Goal: Communication & Community: Connect with others

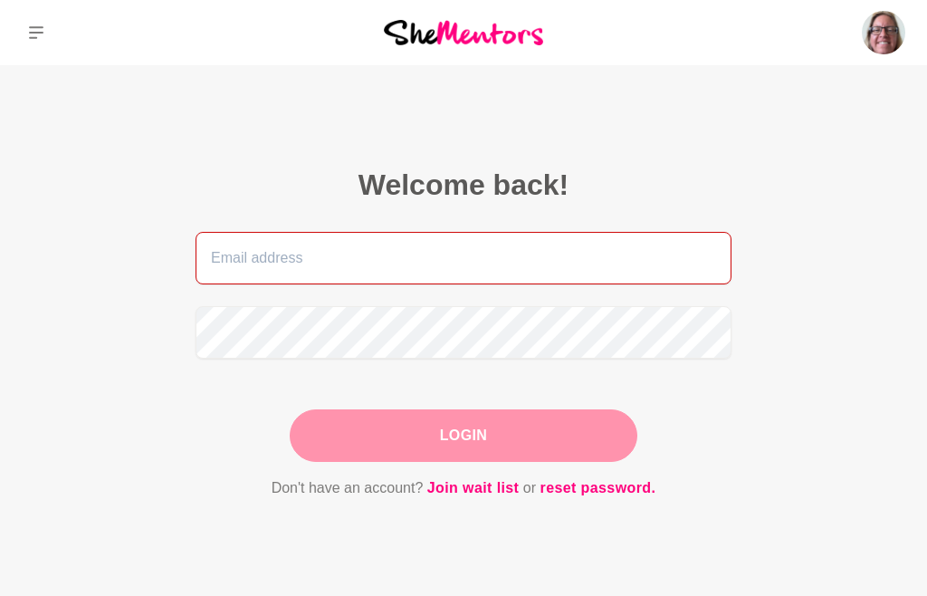
type input "[EMAIL_ADDRESS][DOMAIN_NAME]"
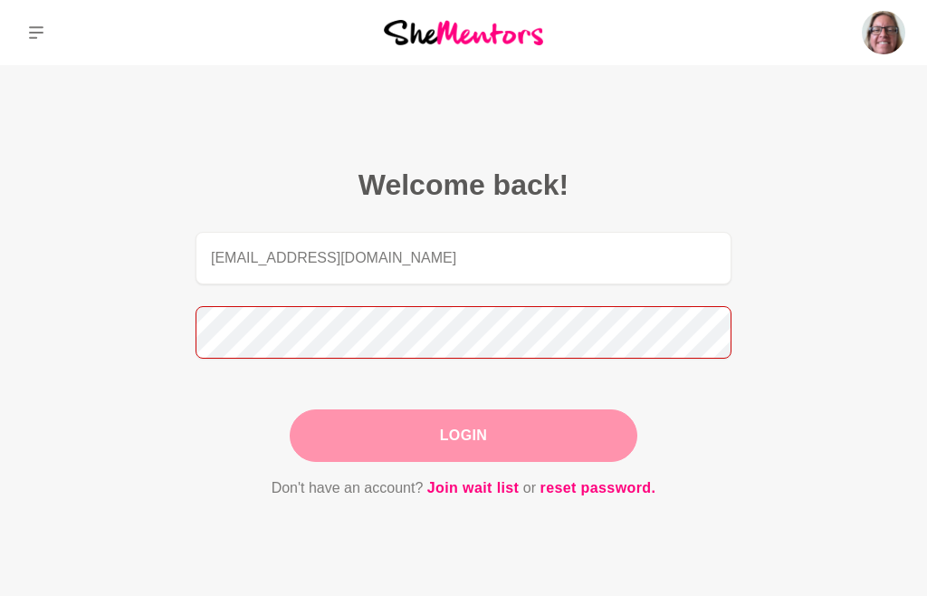
click at [464, 435] on button "Login" at bounding box center [464, 435] width 348 height 53
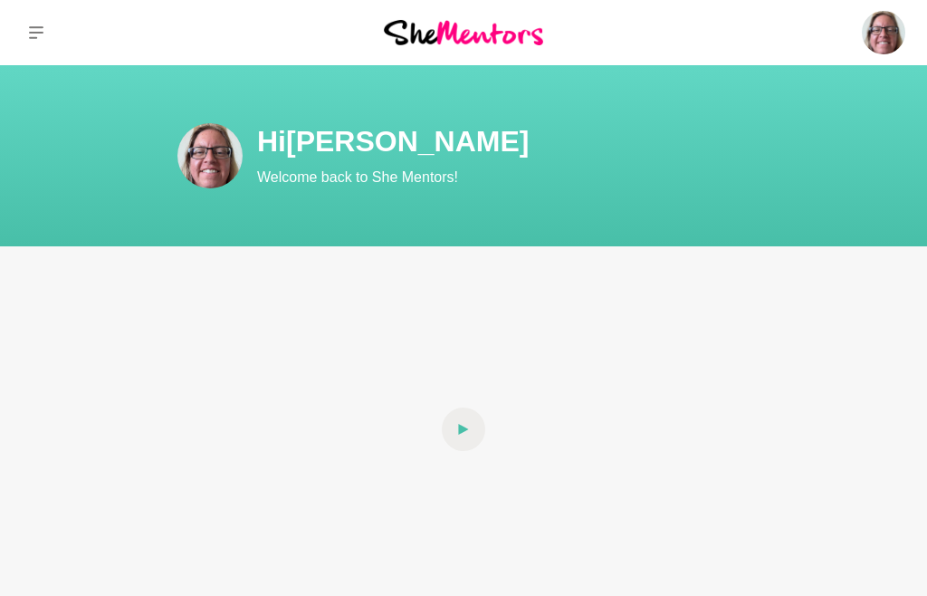
click at [30, 41] on button at bounding box center [36, 32] width 72 height 65
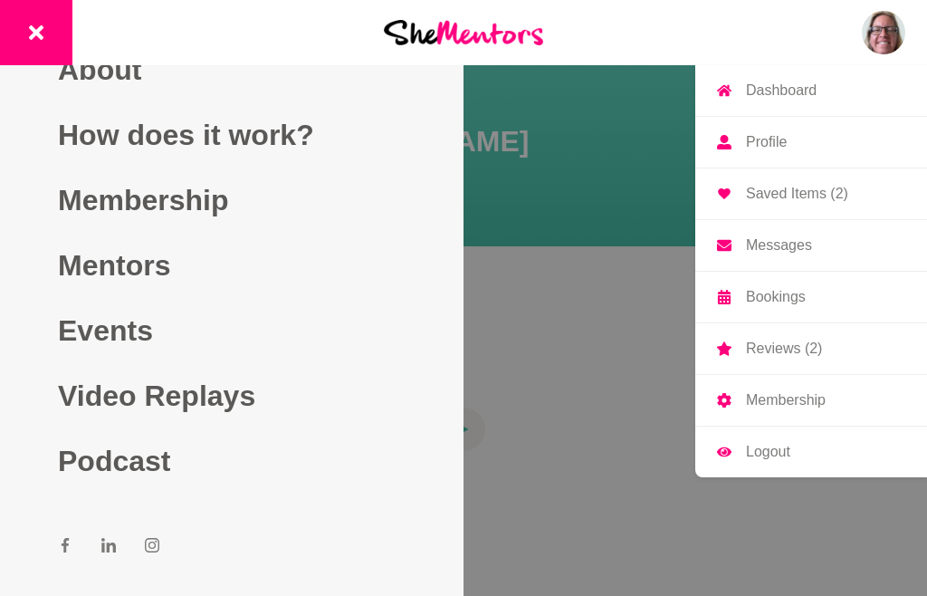
click at [797, 245] on p "Messages" at bounding box center [779, 245] width 66 height 14
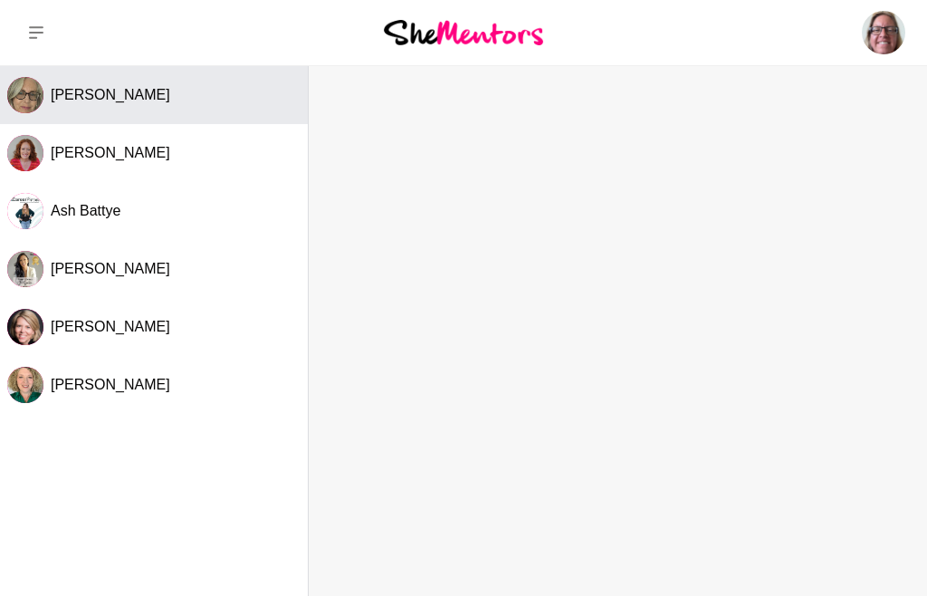
click at [143, 111] on button "[PERSON_NAME]" at bounding box center [154, 95] width 308 height 58
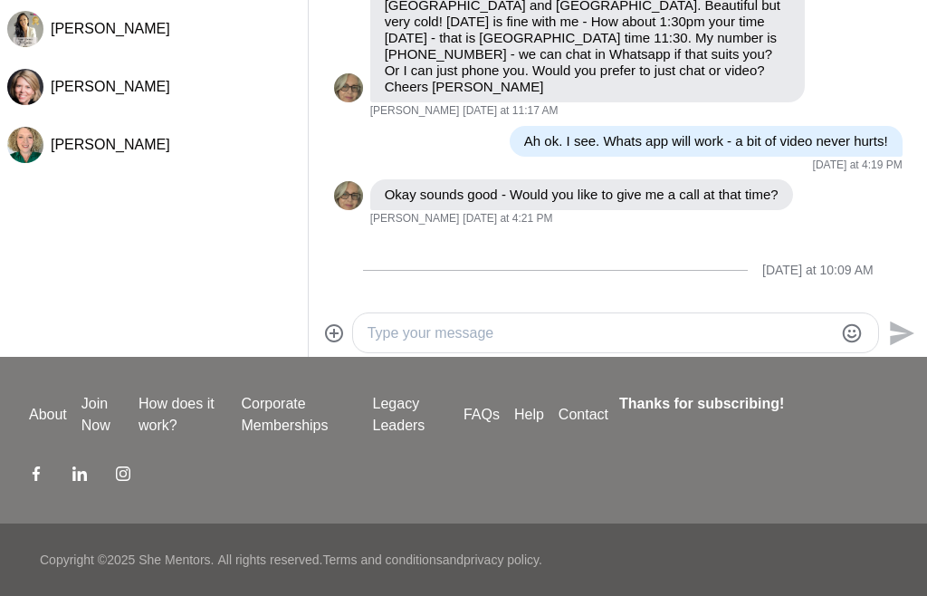
scroll to position [1522, 0]
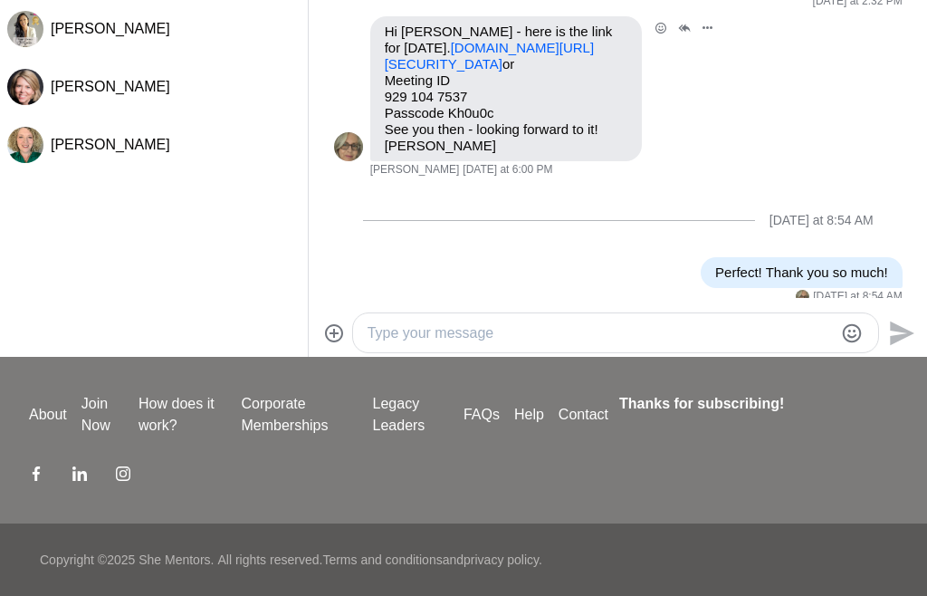
click at [461, 40] on link "[DOMAIN_NAME][URL][SECURITY_DATA]" at bounding box center [489, 56] width 209 height 32
click at [459, 338] on textarea "Type your message" at bounding box center [601, 333] width 466 height 22
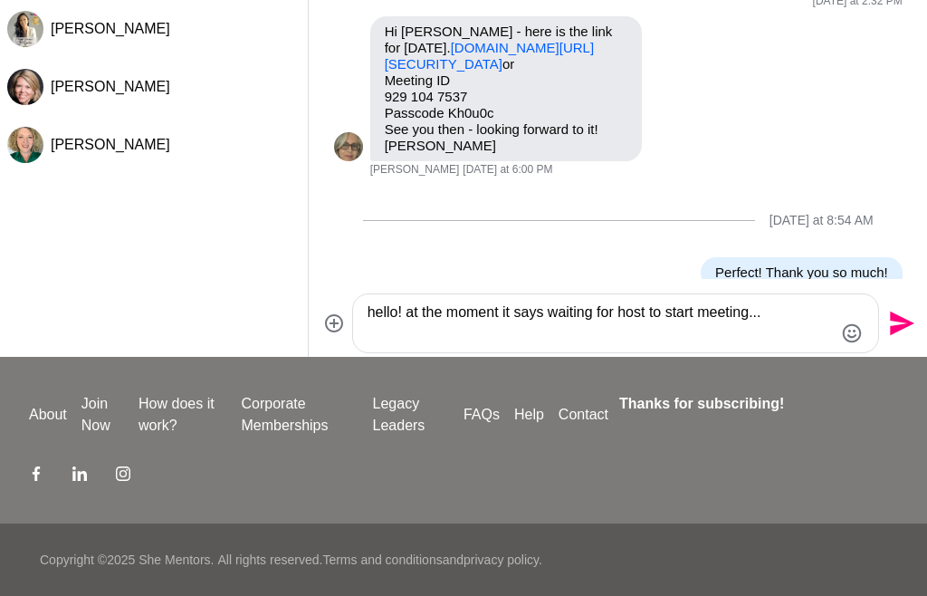
type textarea "hello! at the moment it says waiting for host to start meeting..."
click at [901, 325] on icon "Send" at bounding box center [902, 323] width 24 height 24
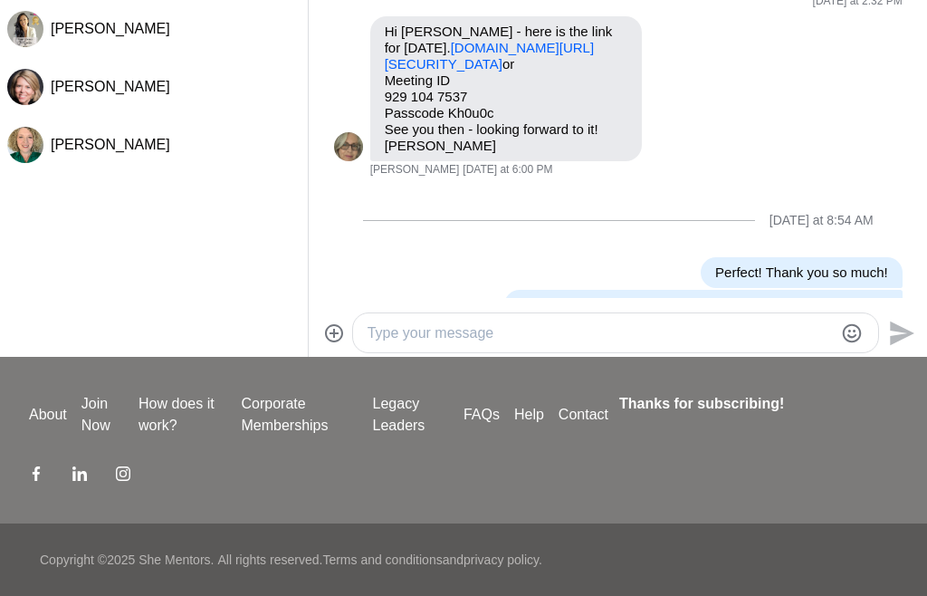
scroll to position [1554, 0]
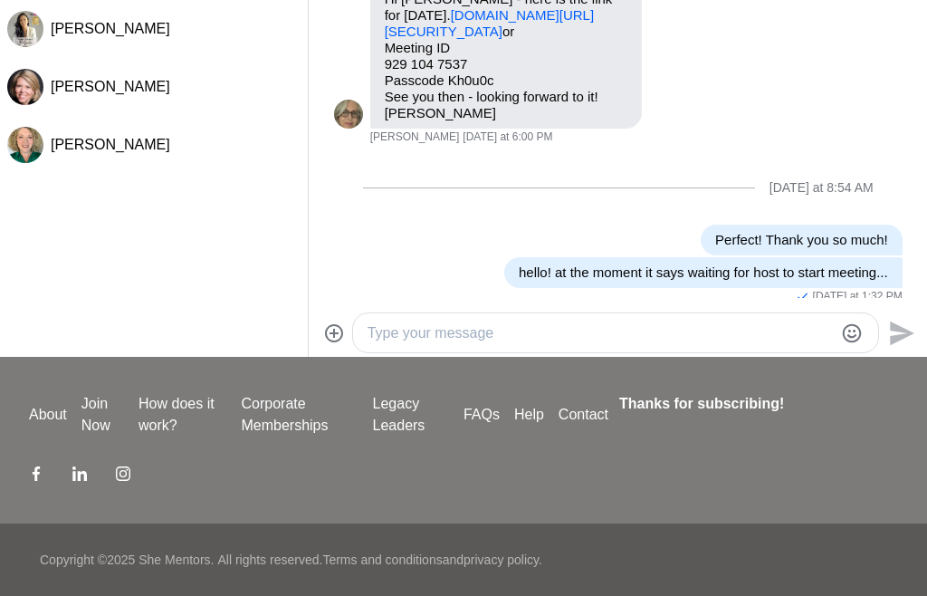
click at [491, 336] on textarea "Type your message" at bounding box center [601, 333] width 466 height 22
type textarea "I might leave and come back in again..."
click at [908, 330] on icon "Send" at bounding box center [902, 332] width 24 height 24
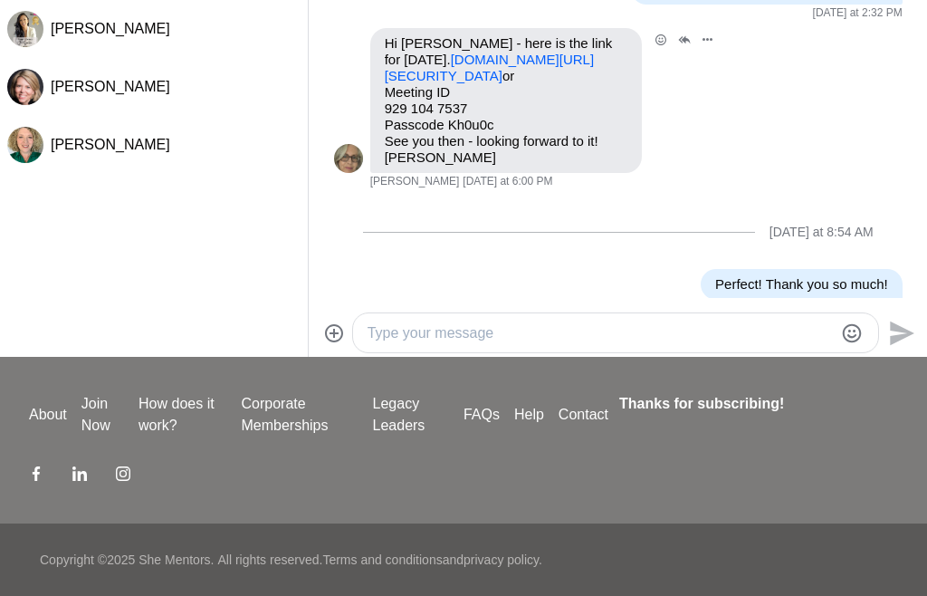
scroll to position [1506, 0]
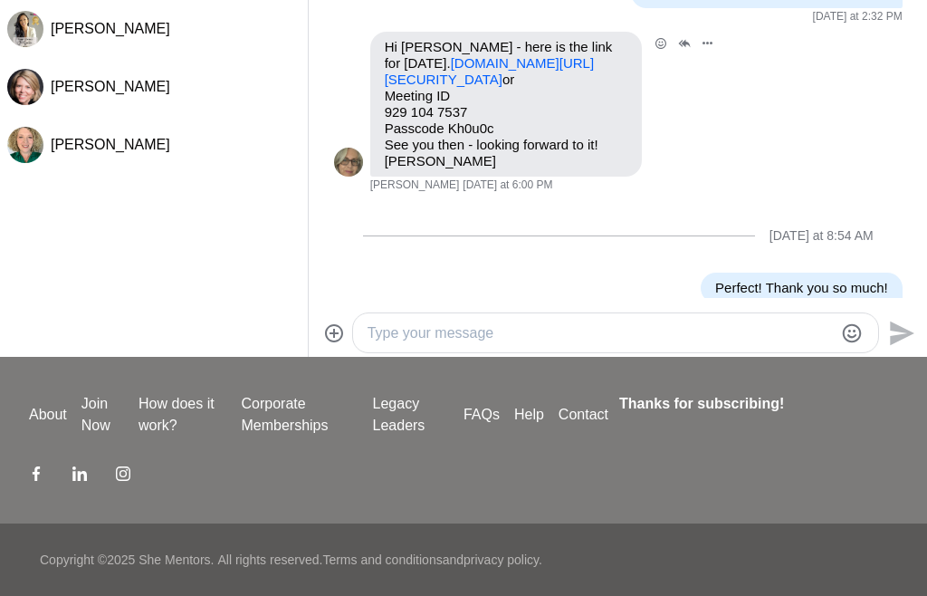
click at [511, 55] on link "[DOMAIN_NAME][URL][SECURITY_DATA]" at bounding box center [489, 71] width 209 height 32
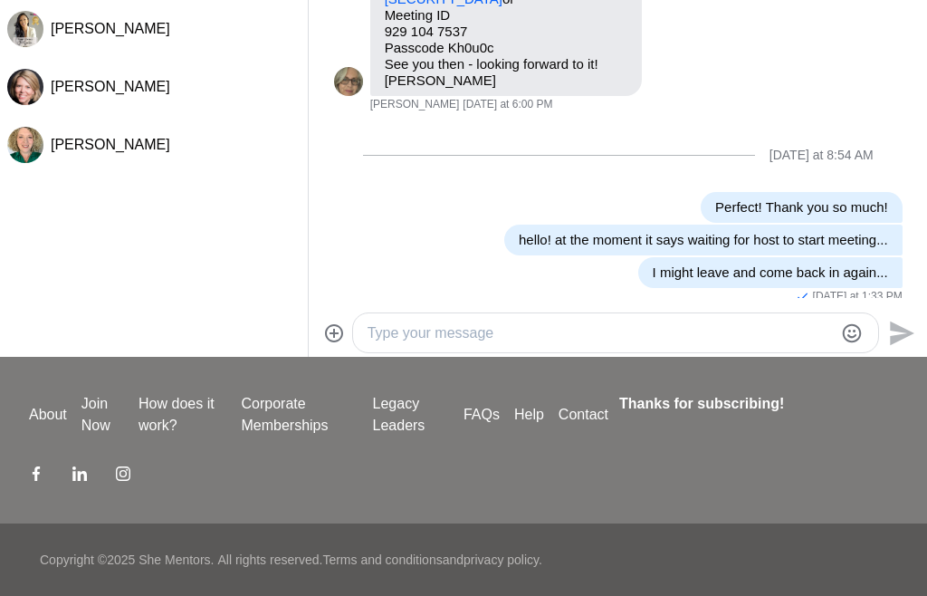
click at [498, 343] on textarea "Type your message" at bounding box center [601, 333] width 466 height 22
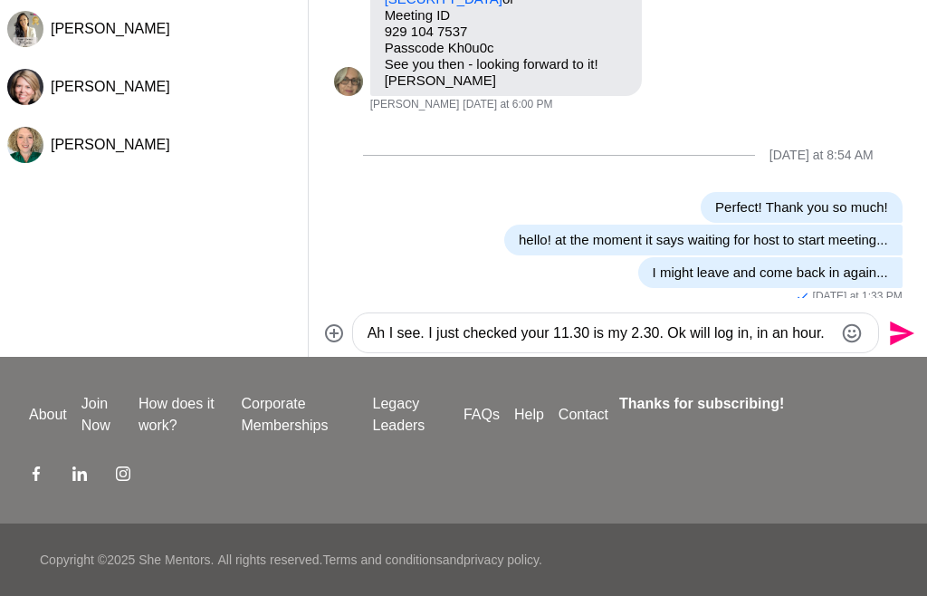
type textarea "Ah I see. I just checked your 11.30 is my 2.30. Ok will log in, in an hour."
click at [899, 335] on icon "Send" at bounding box center [902, 332] width 24 height 24
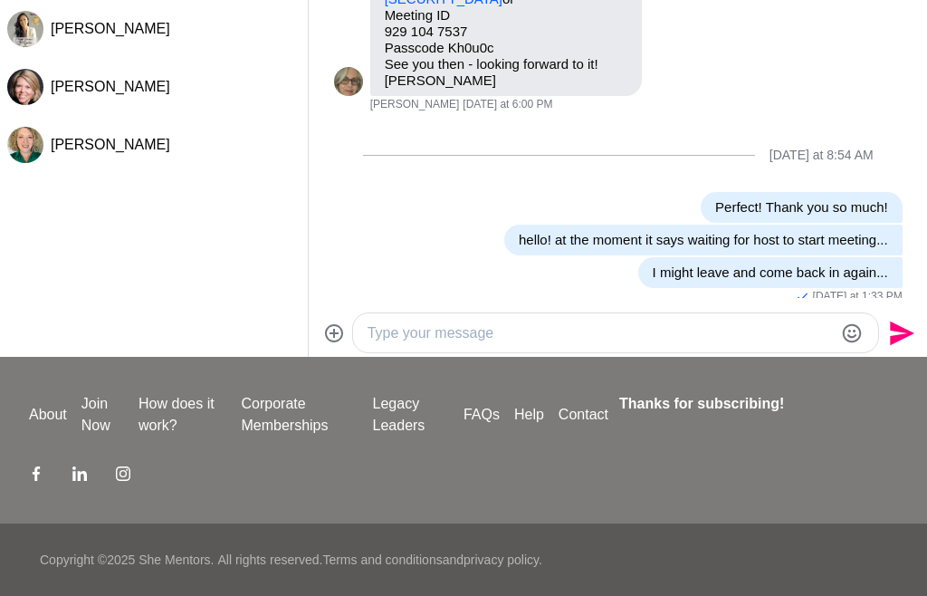
scroll to position [1636, 0]
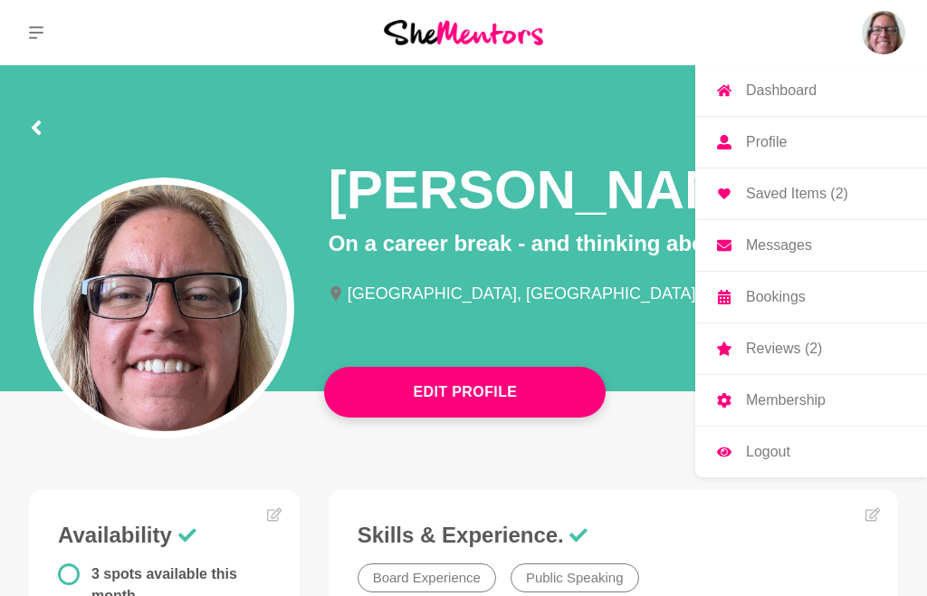
click at [800, 238] on p "Messages" at bounding box center [779, 245] width 66 height 14
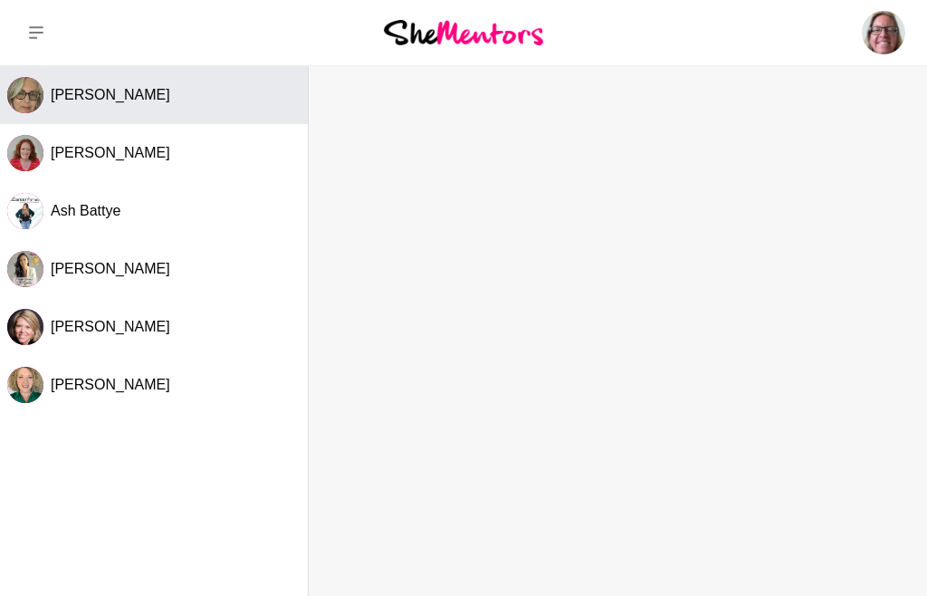
click at [52, 104] on button "[PERSON_NAME]" at bounding box center [154, 95] width 308 height 58
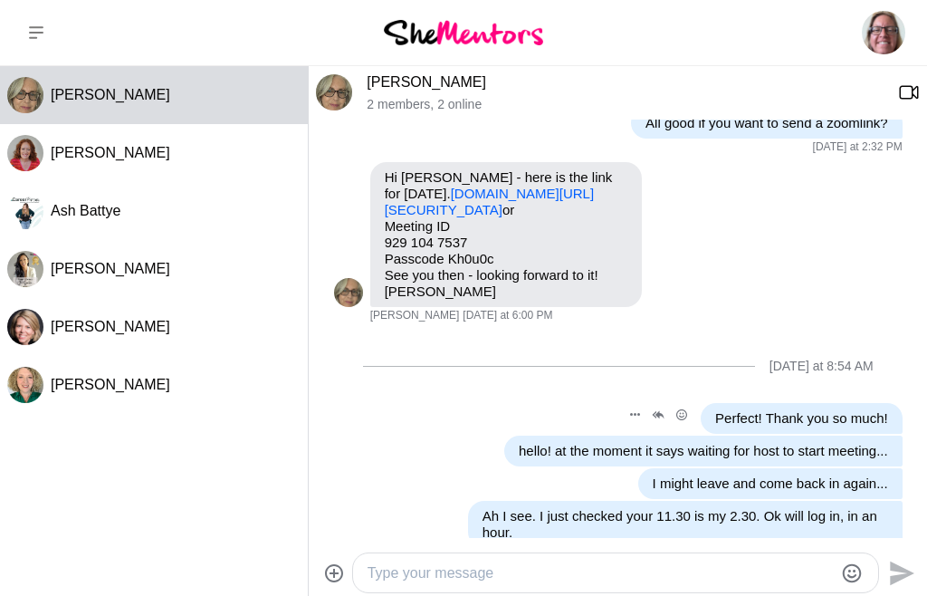
scroll to position [1615, 0]
click at [493, 187] on link "[DOMAIN_NAME][URL][SECURITY_DATA]" at bounding box center [489, 203] width 209 height 32
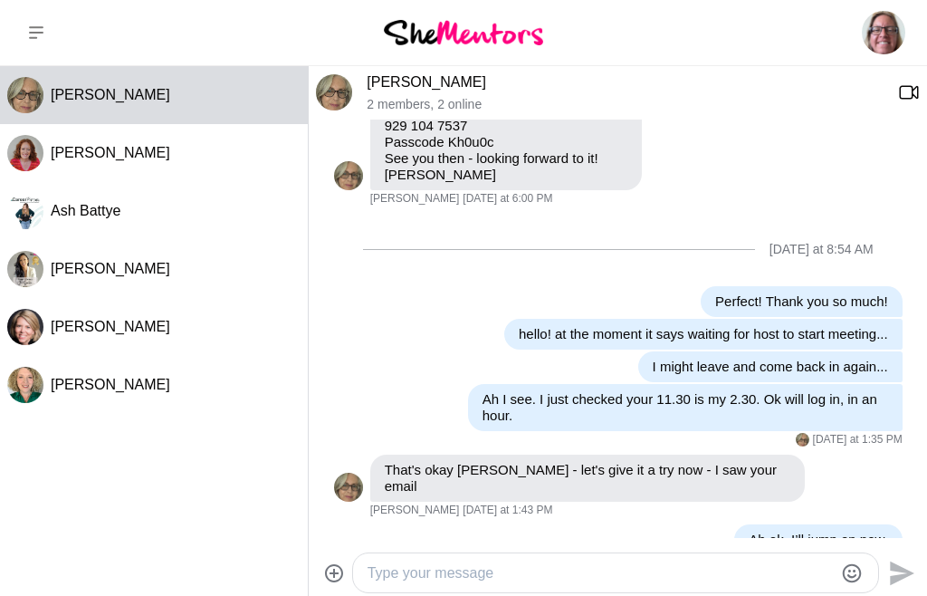
scroll to position [1775, 0]
